Goal: Task Accomplishment & Management: Use online tool/utility

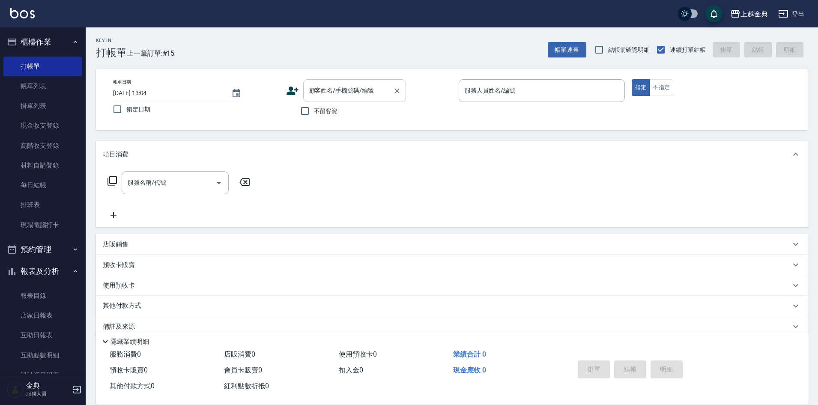
click at [376, 94] on input "顧客姓名/手機號碼/編號" at bounding box center [348, 90] width 82 height 15
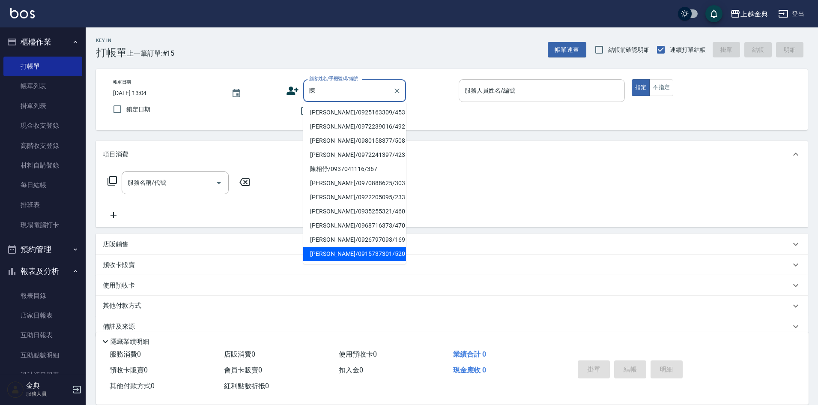
type input "陳"
click at [525, 93] on input "服務人員姓名/編號" at bounding box center [541, 90] width 158 height 15
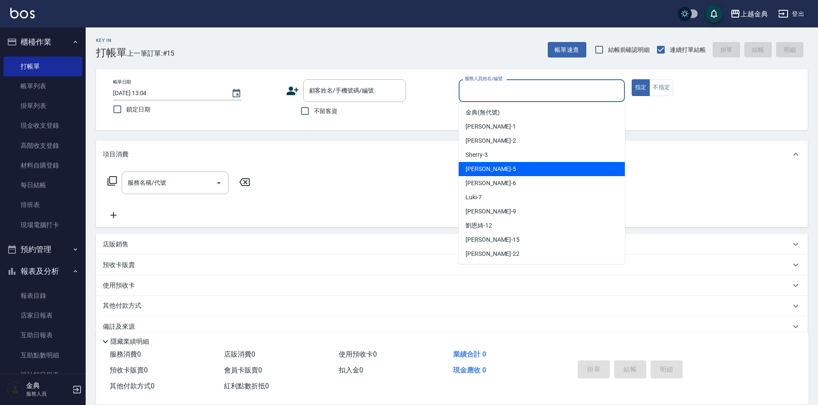
click at [525, 164] on div "小雅 -5" at bounding box center [542, 169] width 166 height 14
type input "[PERSON_NAME]-5"
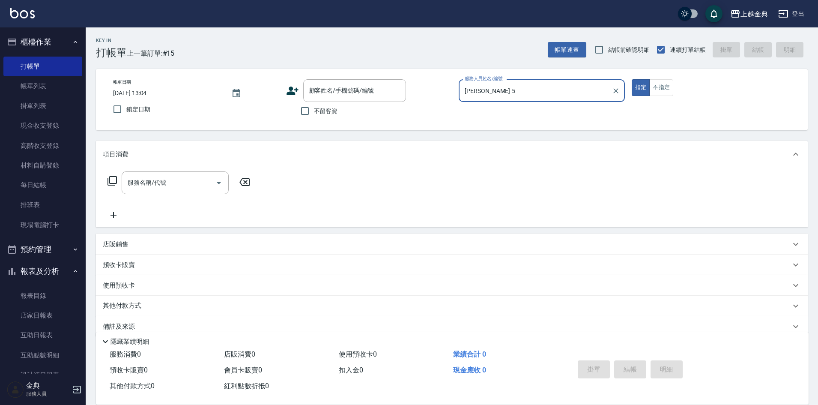
click at [317, 108] on span "不留客資" at bounding box center [326, 111] width 24 height 9
click at [314, 108] on input "不留客資" at bounding box center [305, 111] width 18 height 18
checkbox input "true"
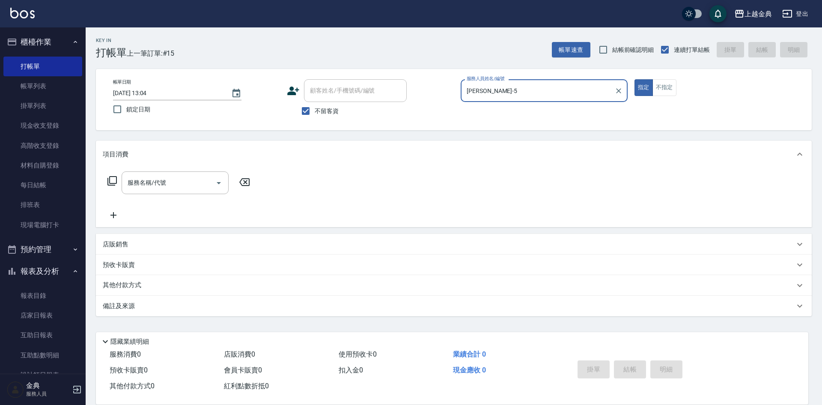
click at [112, 178] on icon at bounding box center [112, 181] width 10 height 10
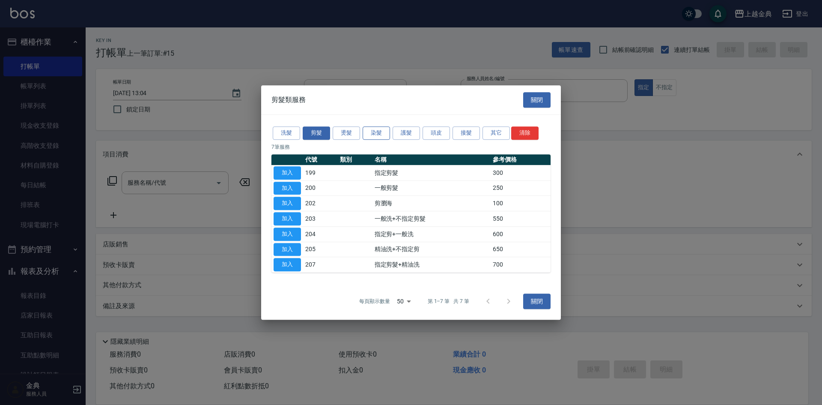
click at [370, 131] on button "染髮" at bounding box center [376, 132] width 27 height 13
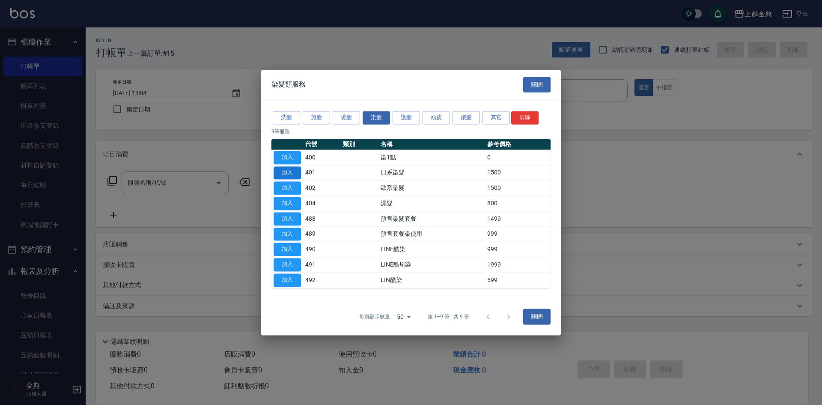
click at [287, 173] on button "加入" at bounding box center [287, 172] width 27 height 13
type input "日系染髮(401)"
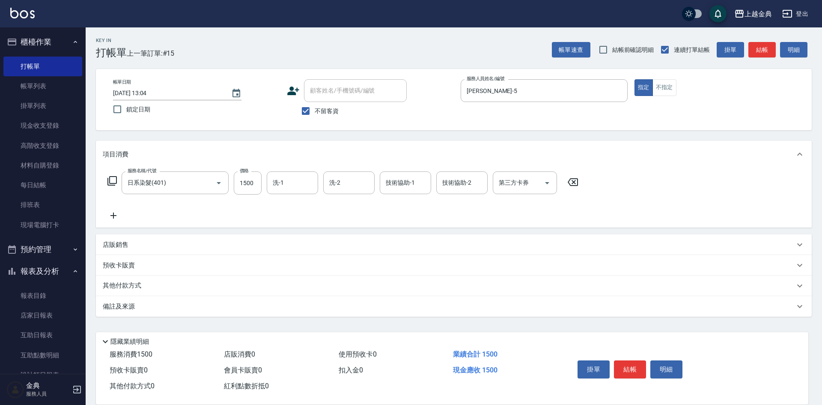
click at [231, 185] on div "服務名稱/代號 日系染髮(401) 服務名稱/代號 價格 1500 價格 洗-1 洗-1 洗-2 洗-2 技術協助-1 技術協助-1 技術協助-2 技術協助-…" at bounding box center [343, 182] width 481 height 23
click at [251, 185] on input "1500" at bounding box center [248, 182] width 28 height 23
type input "2600"
click at [634, 370] on button "結帳" at bounding box center [630, 369] width 32 height 18
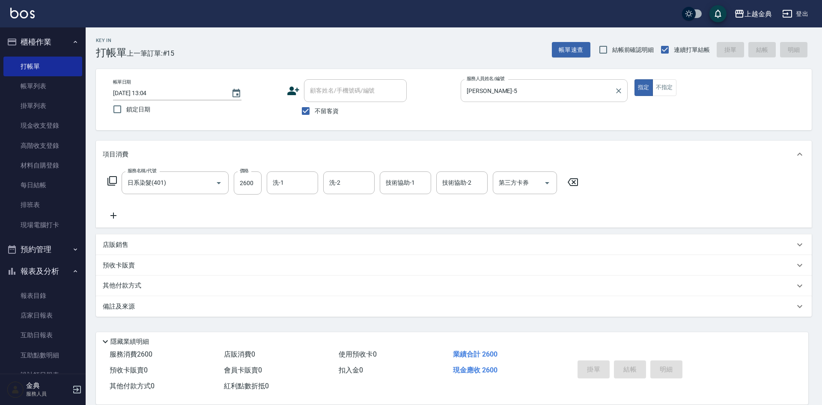
type input "[DATE] 15:40"
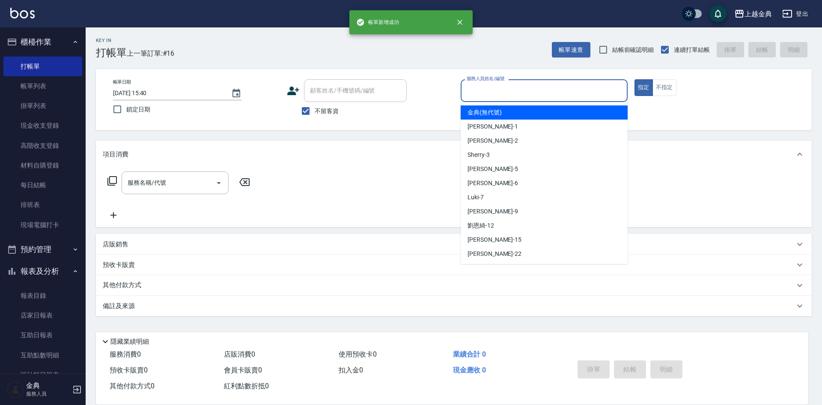
click at [516, 89] on input "服務人員姓名/編號" at bounding box center [544, 90] width 159 height 15
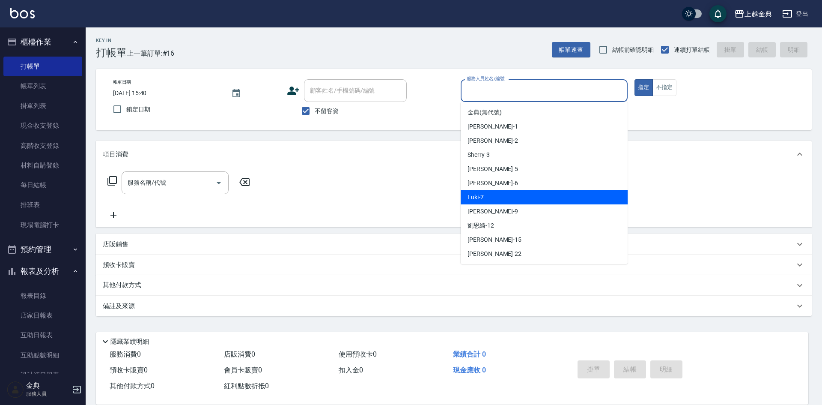
click at [511, 192] on div "Luki -7" at bounding box center [544, 197] width 167 height 14
type input "Luki-7"
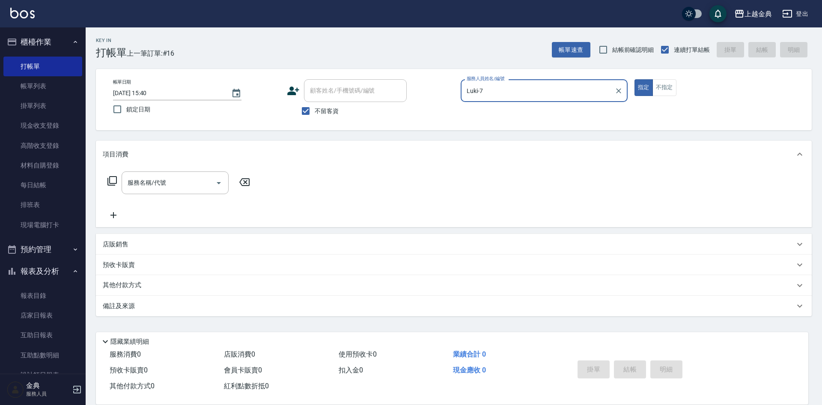
click at [113, 179] on icon at bounding box center [112, 181] width 10 height 10
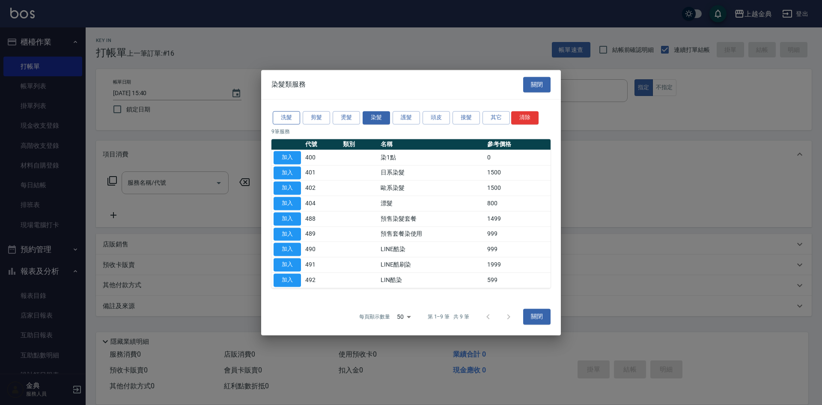
click at [284, 120] on button "洗髮" at bounding box center [286, 117] width 27 height 13
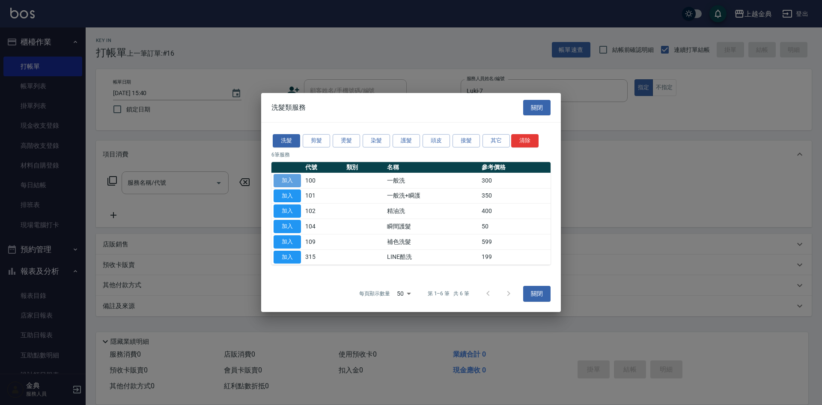
click at [280, 176] on button "加入" at bounding box center [287, 180] width 27 height 13
type input "一般洗(100)"
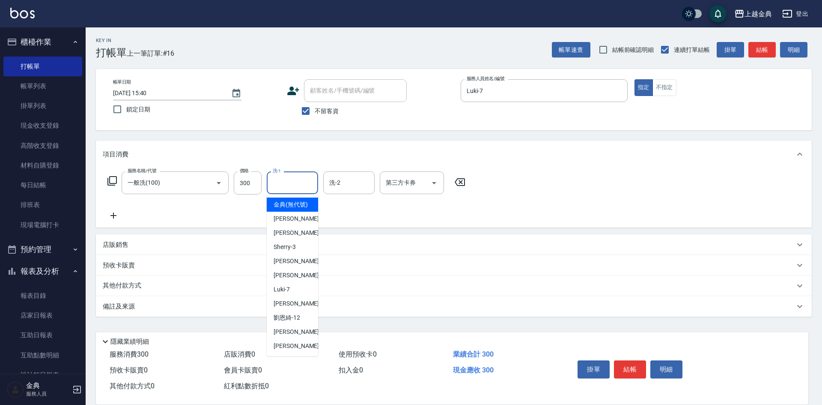
click at [299, 183] on input "洗-1" at bounding box center [293, 182] width 44 height 15
click at [301, 337] on div "[PERSON_NAME] -15" at bounding box center [292, 332] width 51 height 14
type input "[PERSON_NAME]-15"
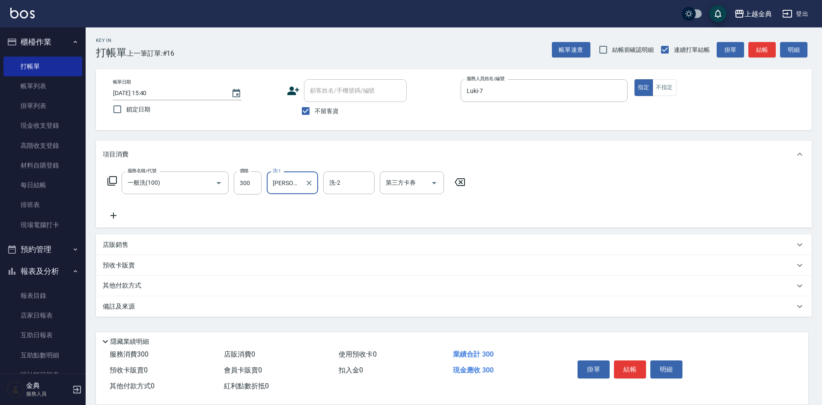
click at [630, 365] on button "結帳" at bounding box center [630, 369] width 32 height 18
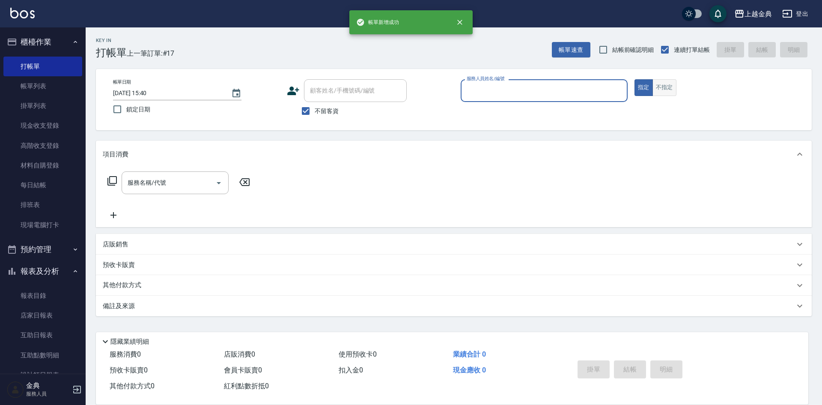
click at [668, 80] on button "不指定" at bounding box center [665, 87] width 24 height 17
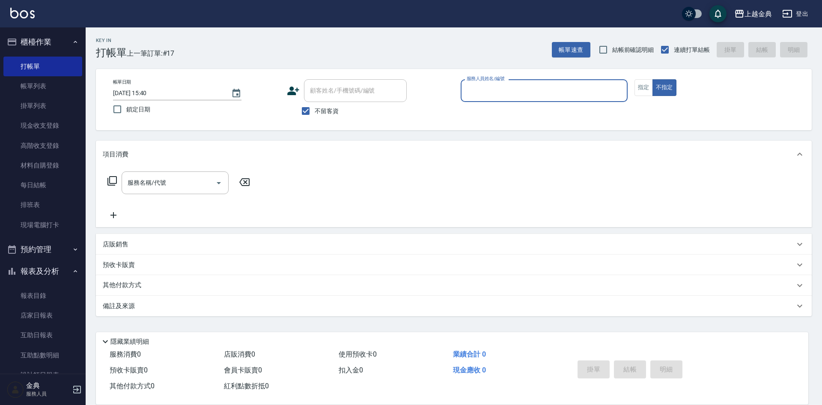
click at [575, 89] on input "服務人員姓名/編號" at bounding box center [544, 90] width 159 height 15
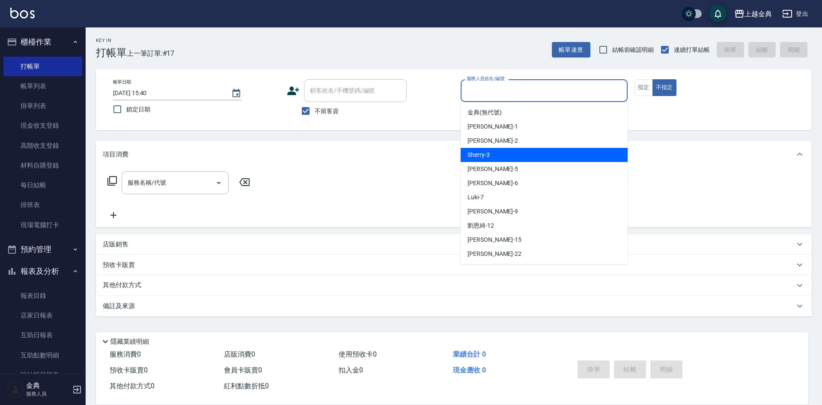
drag, startPoint x: 567, startPoint y: 158, endPoint x: 310, endPoint y: 192, distance: 259.6
click at [567, 159] on div "Sherry -3" at bounding box center [544, 155] width 167 height 14
type input "Sherry-3"
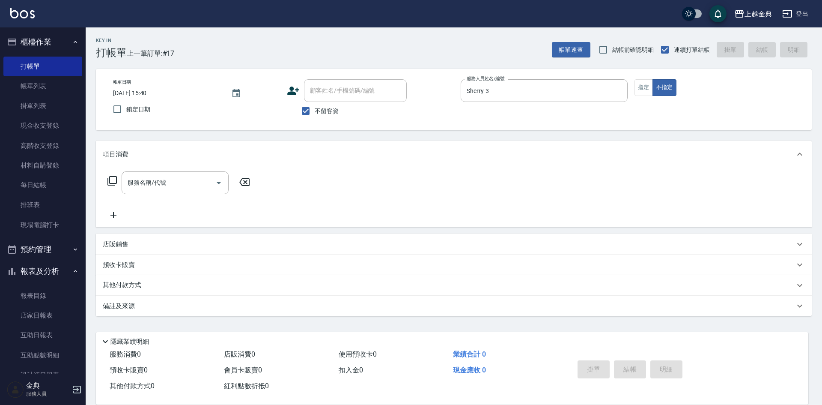
click at [111, 180] on icon at bounding box center [112, 181] width 10 height 10
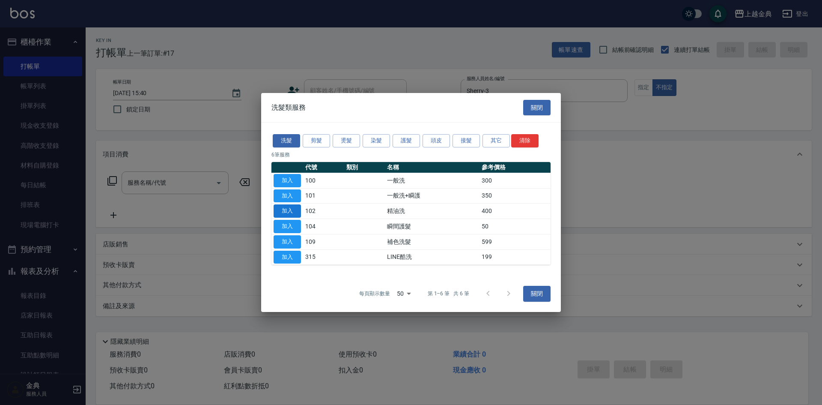
click at [295, 215] on button "加入" at bounding box center [287, 210] width 27 height 13
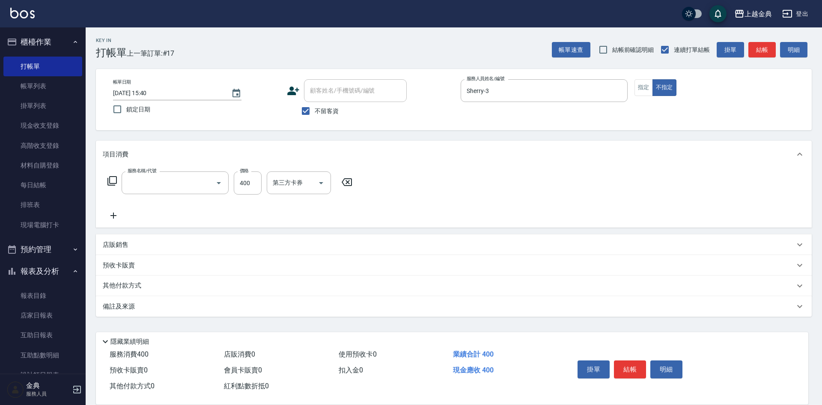
type input "精油洗(102)"
click at [112, 182] on icon at bounding box center [112, 181] width 10 height 10
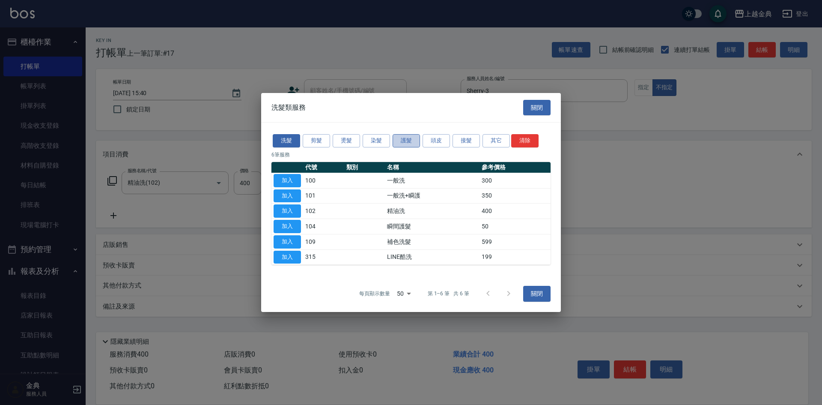
click at [408, 144] on button "護髮" at bounding box center [406, 140] width 27 height 13
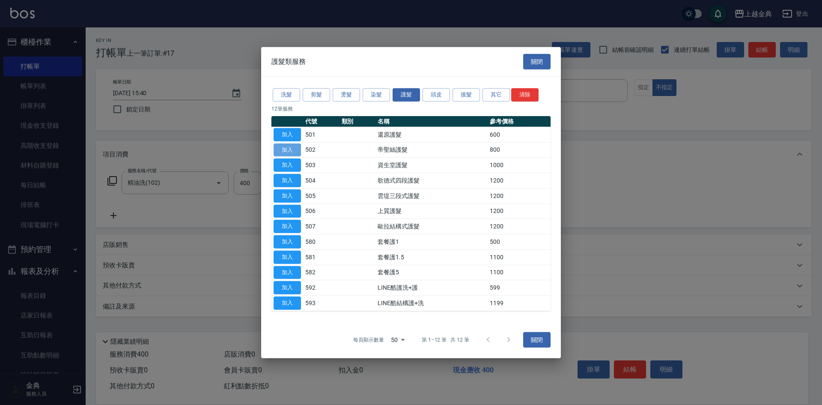
click at [289, 145] on button "加入" at bounding box center [287, 149] width 27 height 13
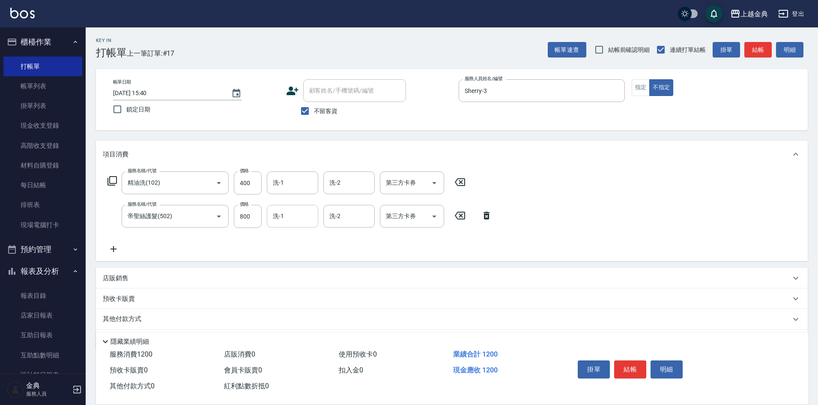
click at [289, 212] on input "洗-1" at bounding box center [293, 216] width 44 height 15
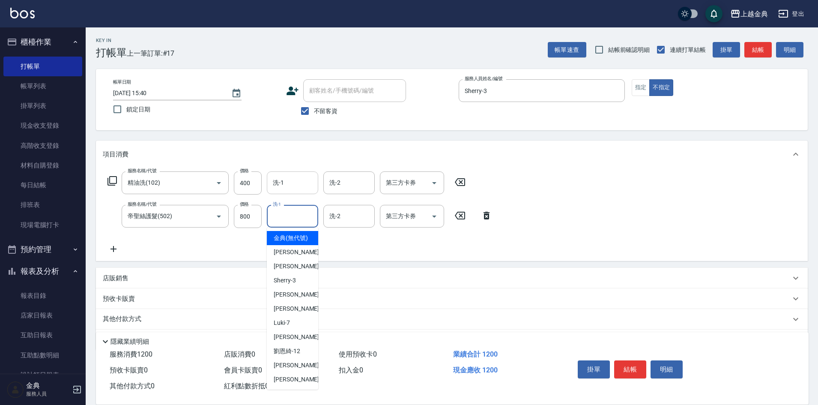
click at [289, 179] on input "洗-1" at bounding box center [293, 182] width 44 height 15
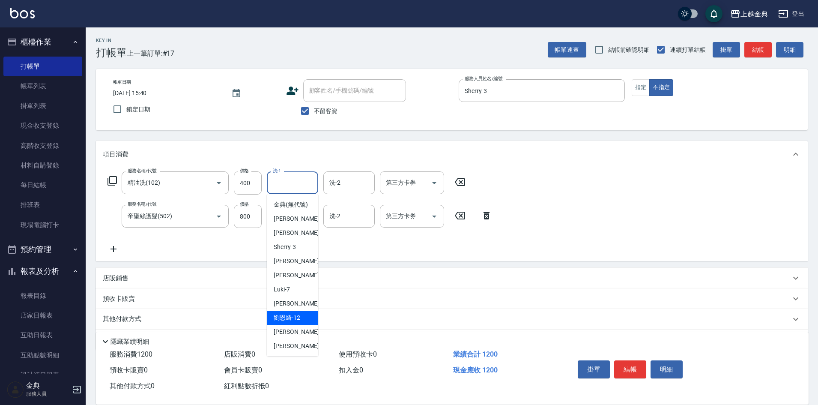
click at [310, 325] on div "[PERSON_NAME]-12" at bounding box center [292, 317] width 51 height 14
type input "[PERSON_NAME]-12"
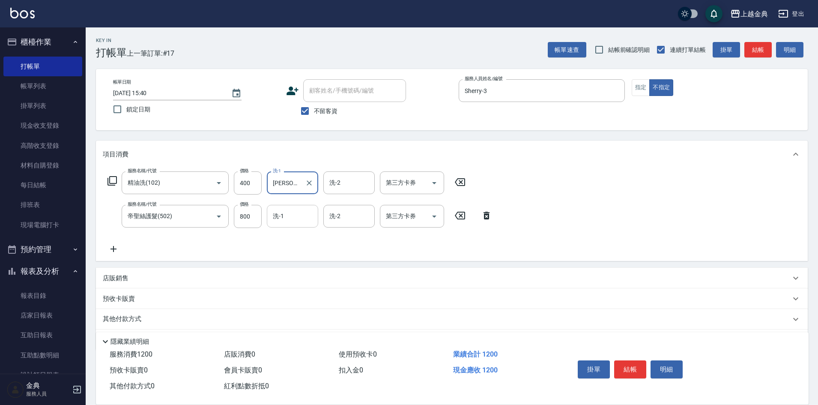
click at [283, 218] on input "洗-1" at bounding box center [293, 216] width 44 height 15
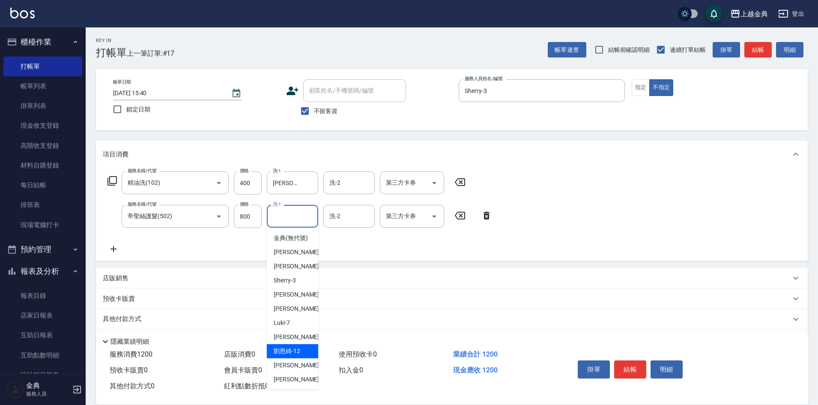
drag, startPoint x: 297, startPoint y: 356, endPoint x: 334, endPoint y: 363, distance: 37.9
click at [297, 355] on span "[PERSON_NAME]-12" at bounding box center [287, 350] width 27 height 9
type input "[PERSON_NAME]-12"
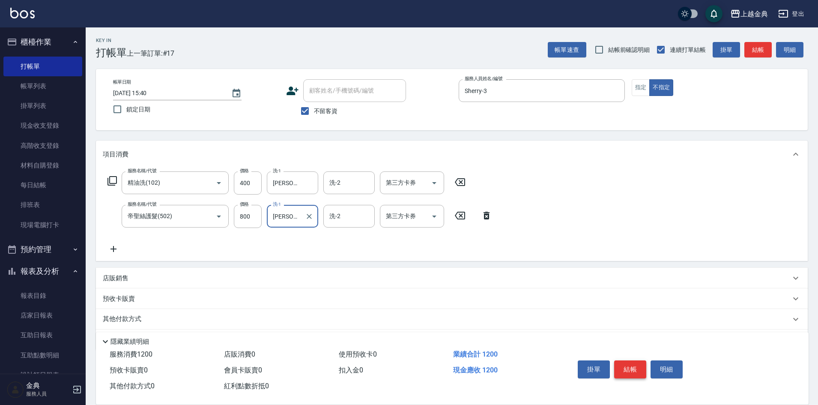
click at [632, 363] on button "結帳" at bounding box center [630, 369] width 32 height 18
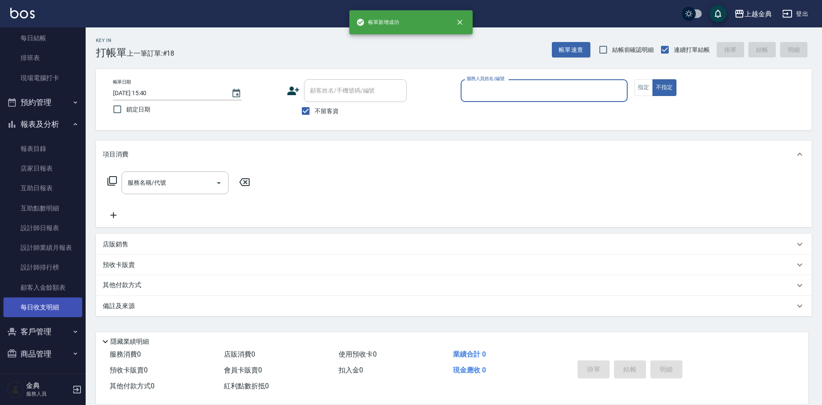
scroll to position [148, 0]
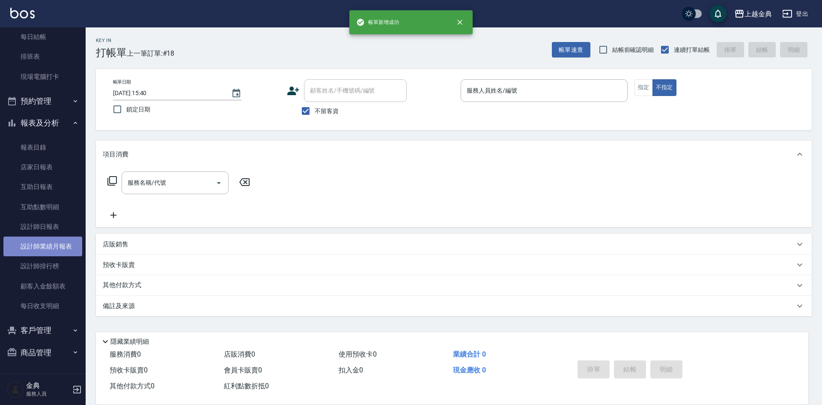
click at [56, 245] on link "設計師業績月報表" at bounding box center [42, 246] width 79 height 20
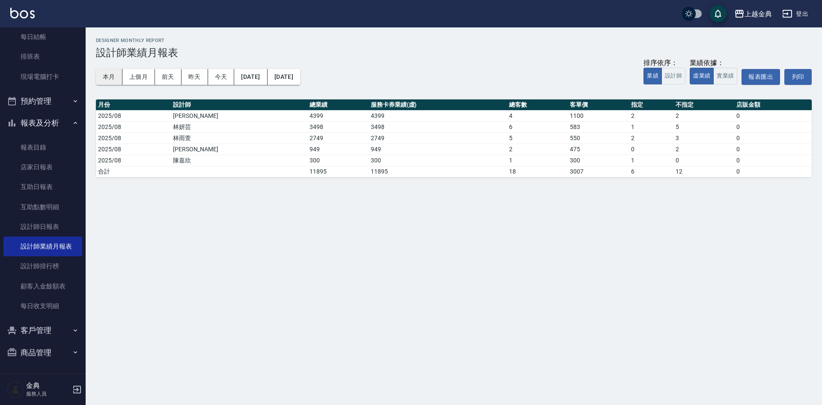
click at [107, 81] on button "本月" at bounding box center [109, 77] width 27 height 16
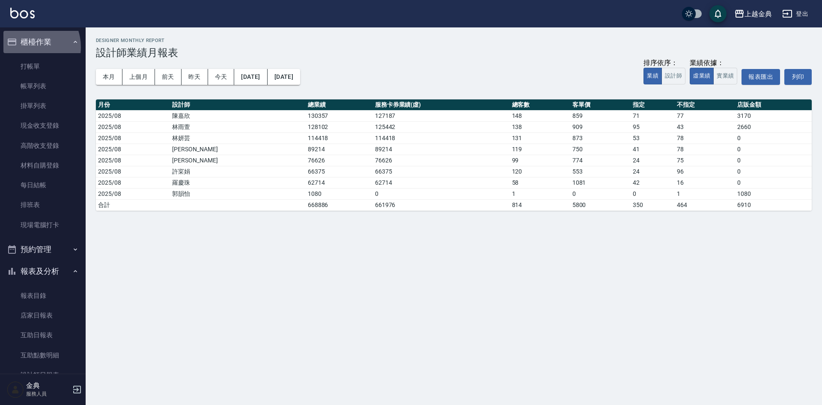
click at [27, 47] on button "櫃檯作業" at bounding box center [42, 42] width 79 height 22
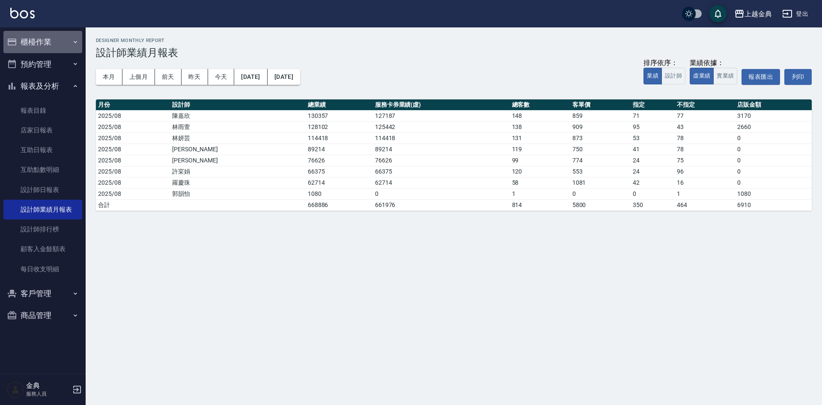
click at [32, 45] on button "櫃檯作業" at bounding box center [42, 42] width 79 height 22
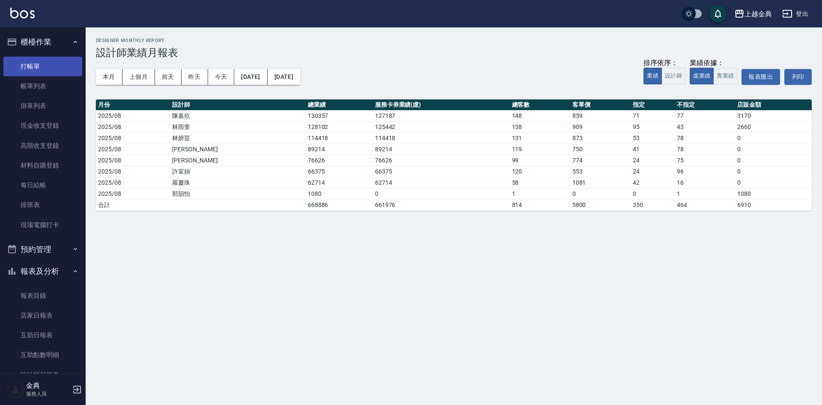
click at [32, 62] on link "打帳單" at bounding box center [42, 67] width 79 height 20
